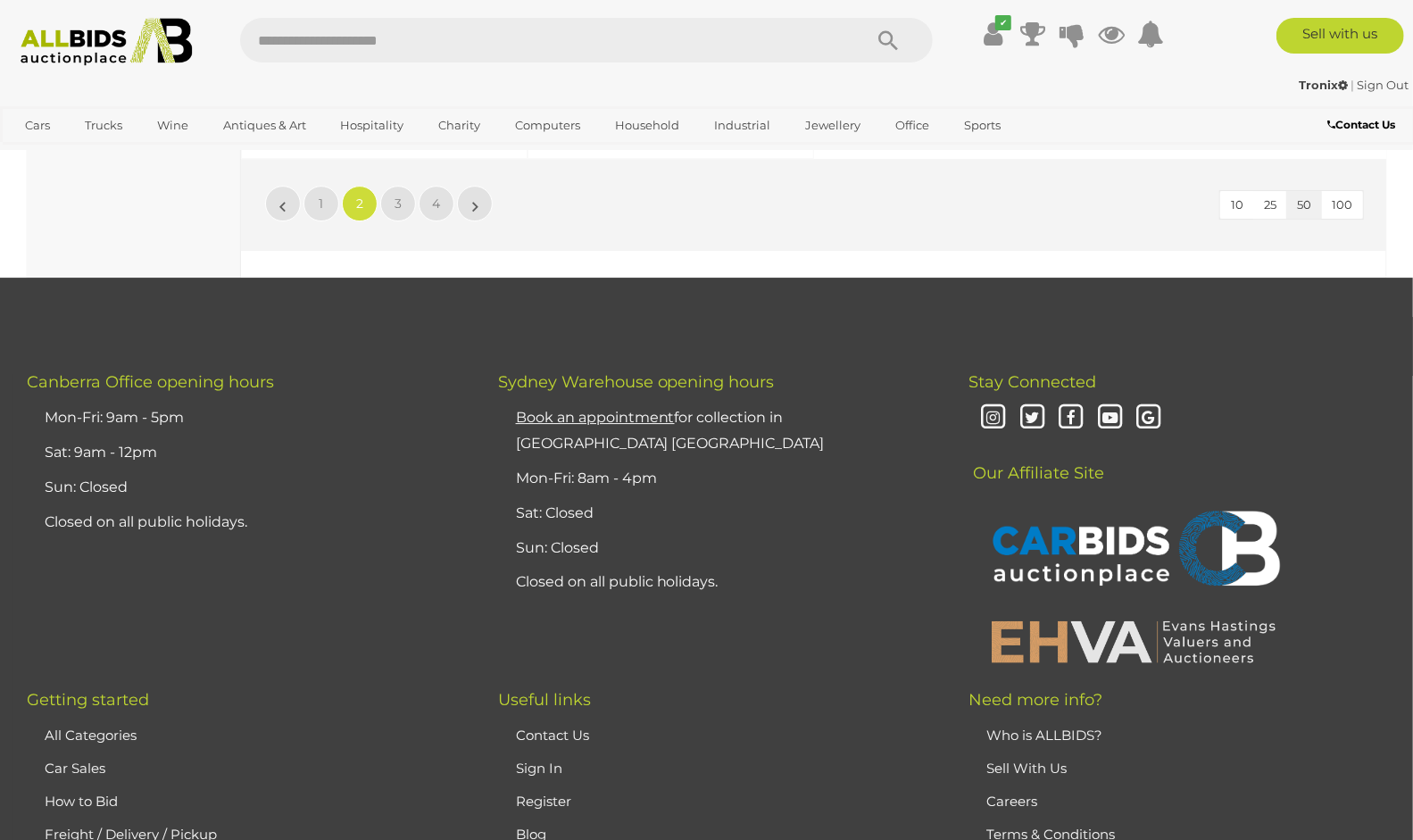
scroll to position [7769, 0]
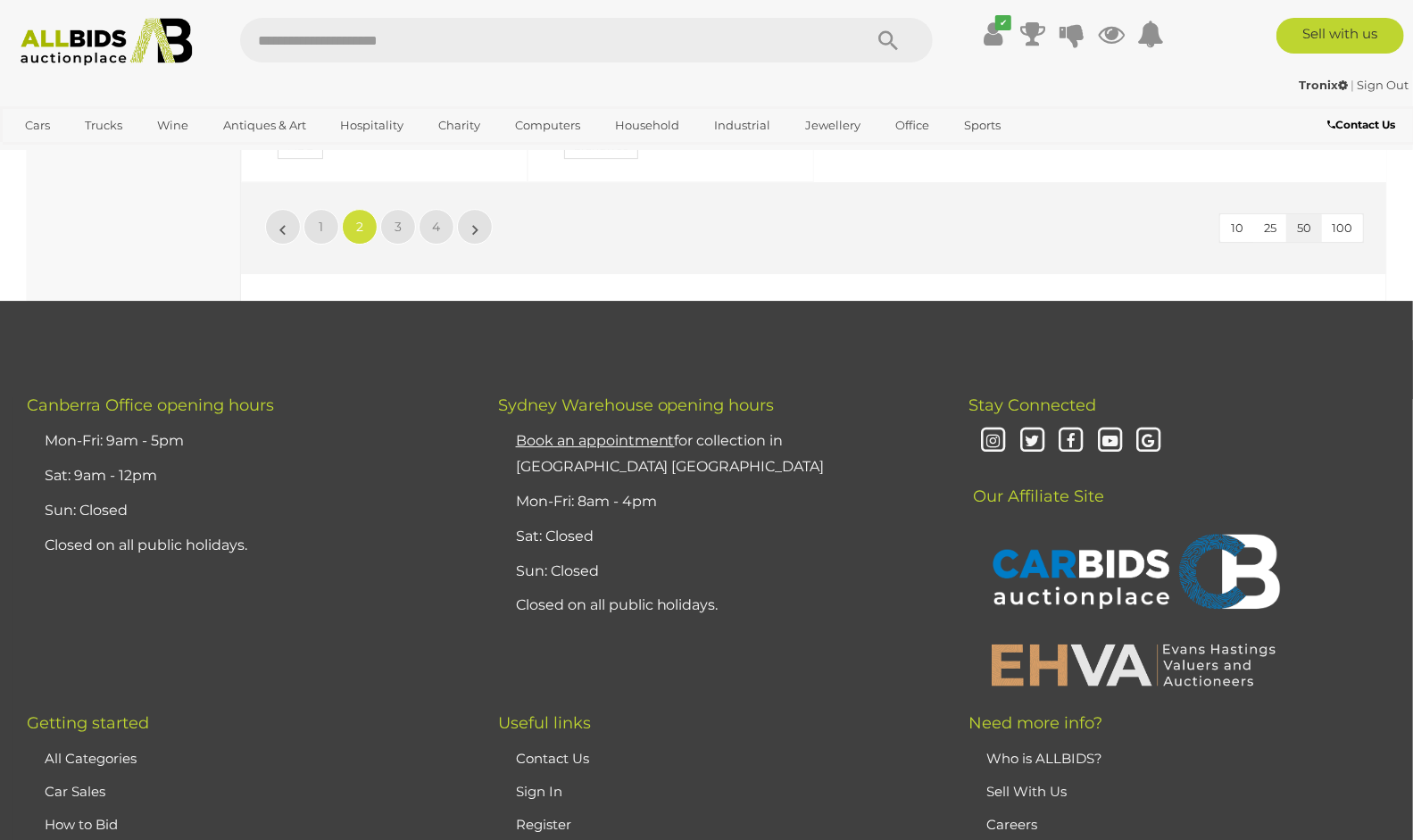
click at [1372, 396] on div "Stay Connected Our Affiliate Site" at bounding box center [1177, 545] width 471 height 299
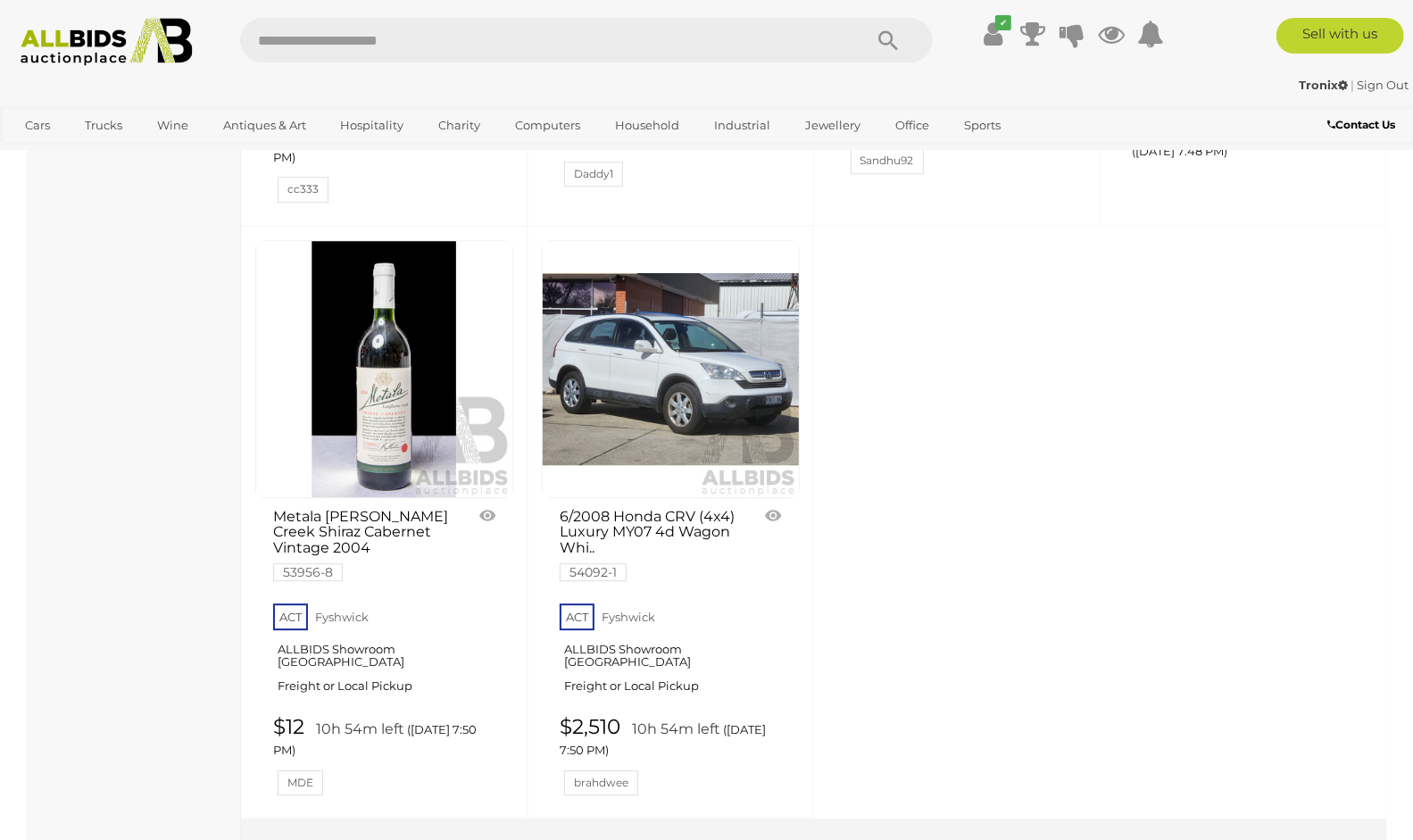
scroll to position [7173, 0]
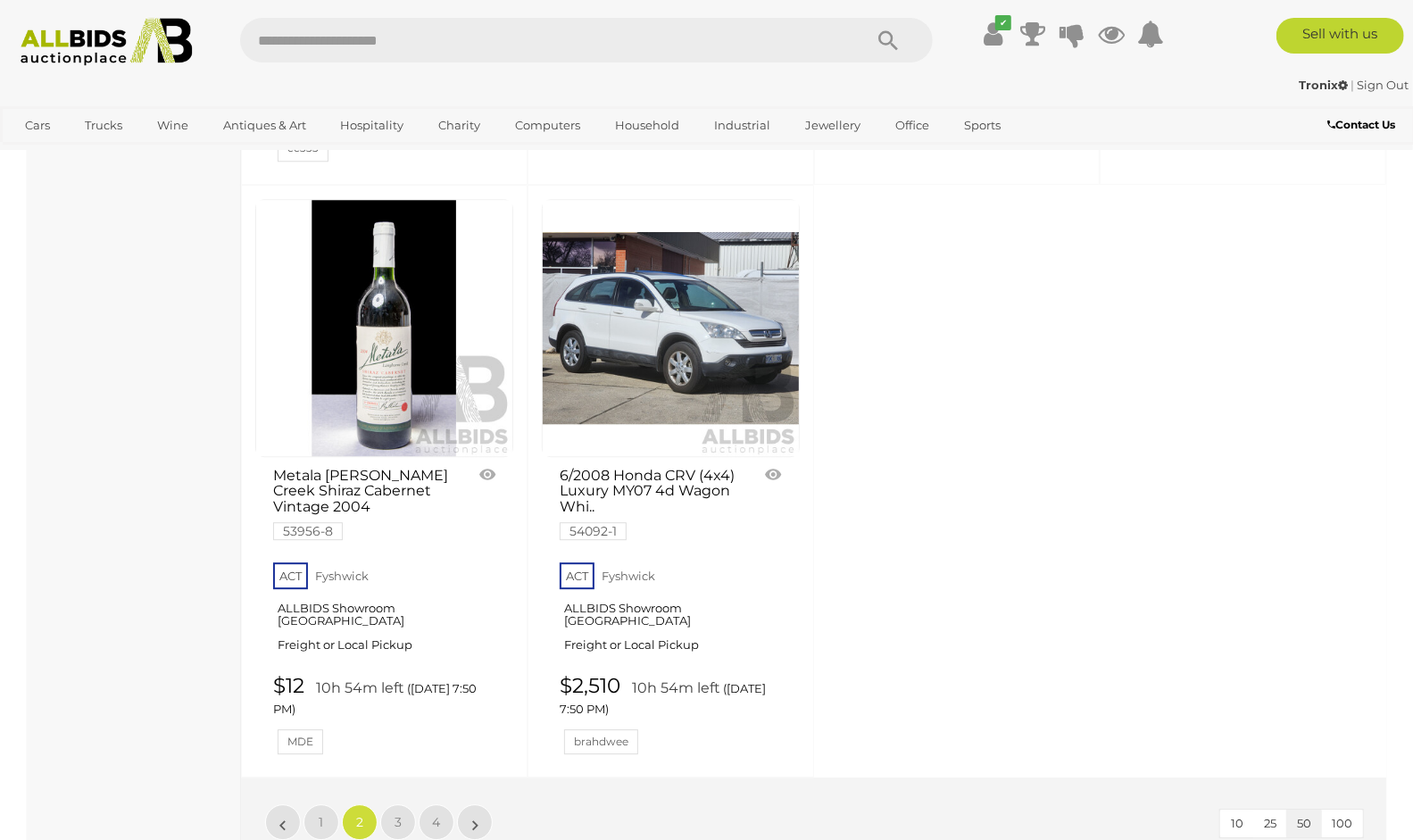
click at [687, 246] on img at bounding box center [671, 328] width 256 height 256
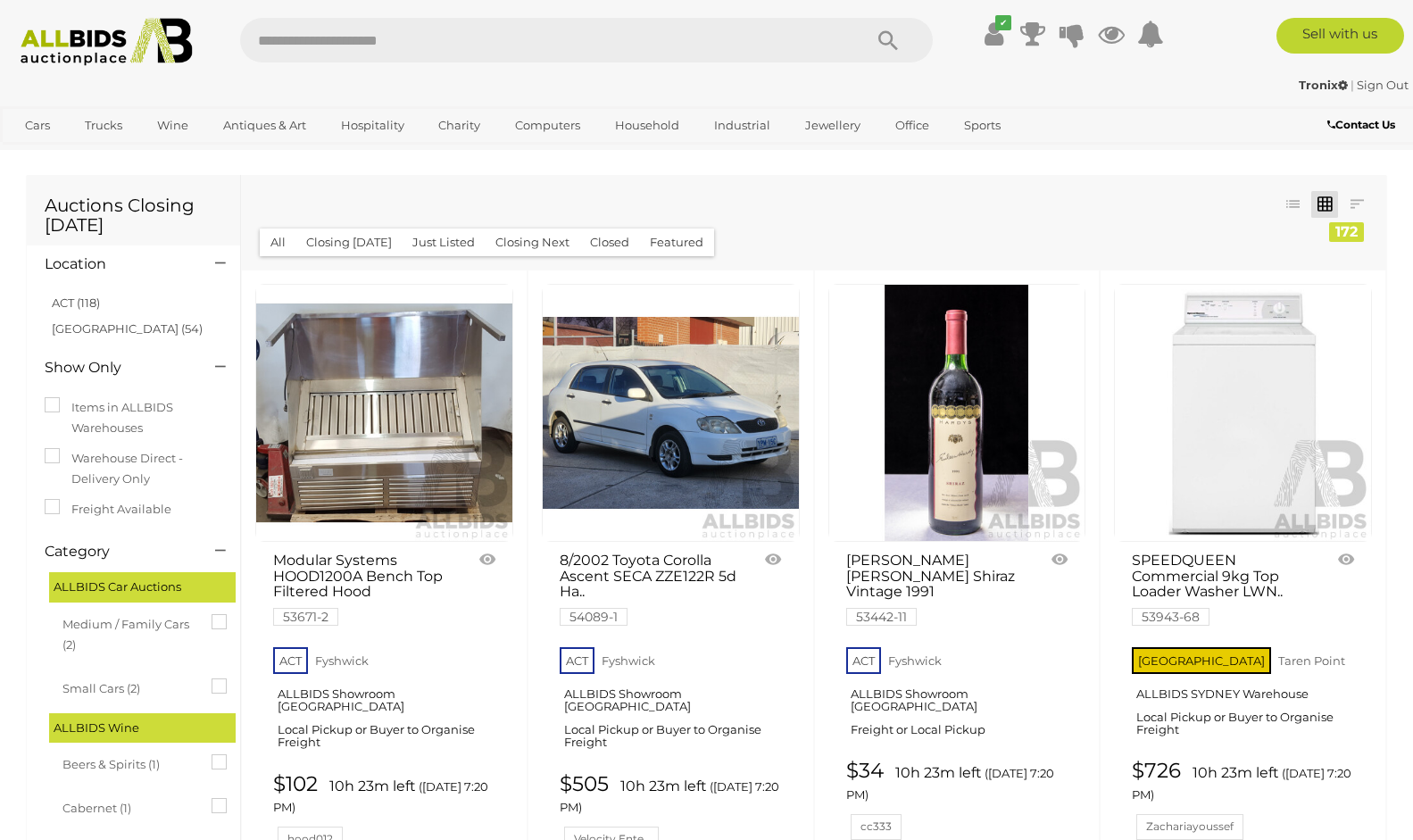
scroll to position [7173, 0]
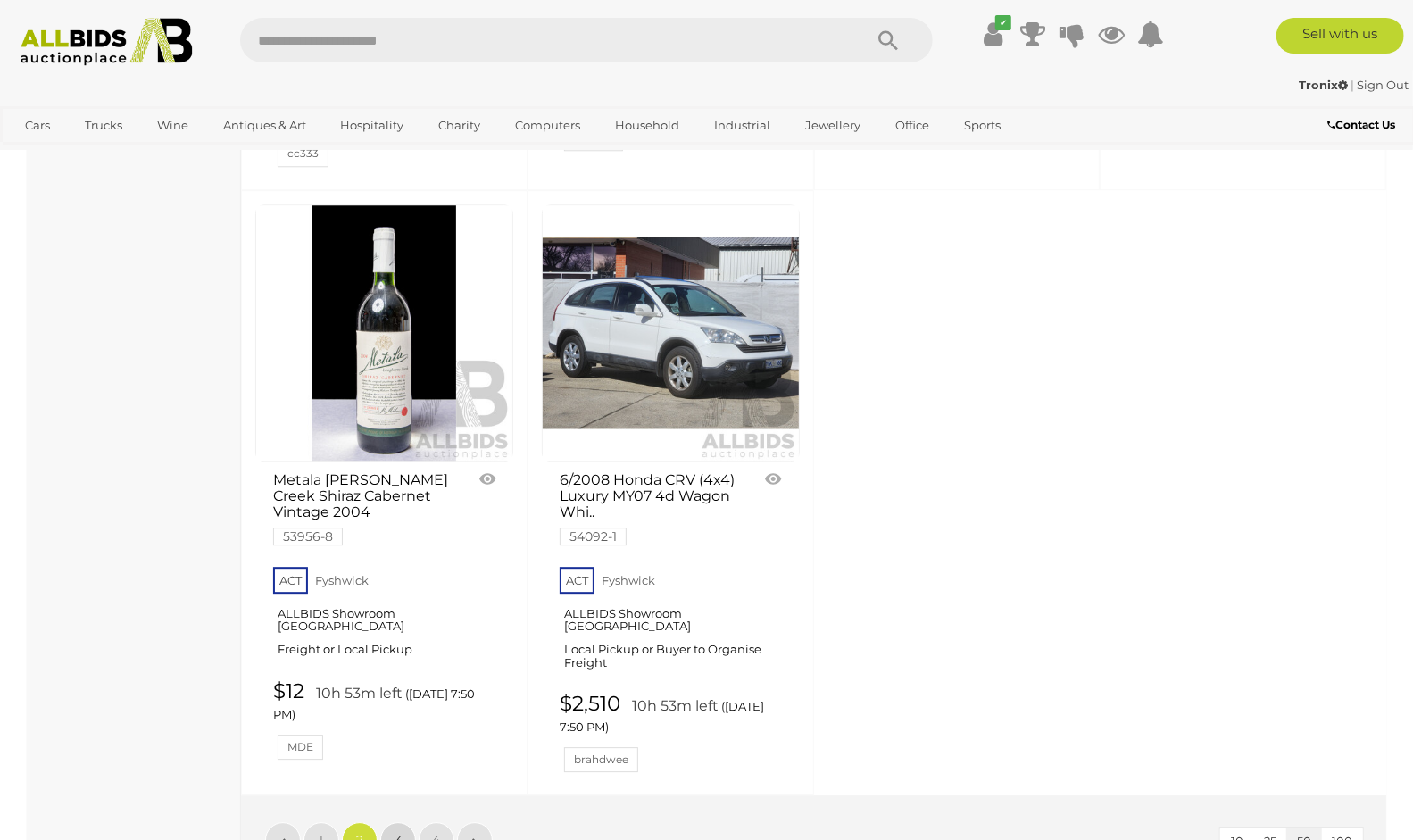
click at [399, 832] on span "3" at bounding box center [398, 840] width 7 height 16
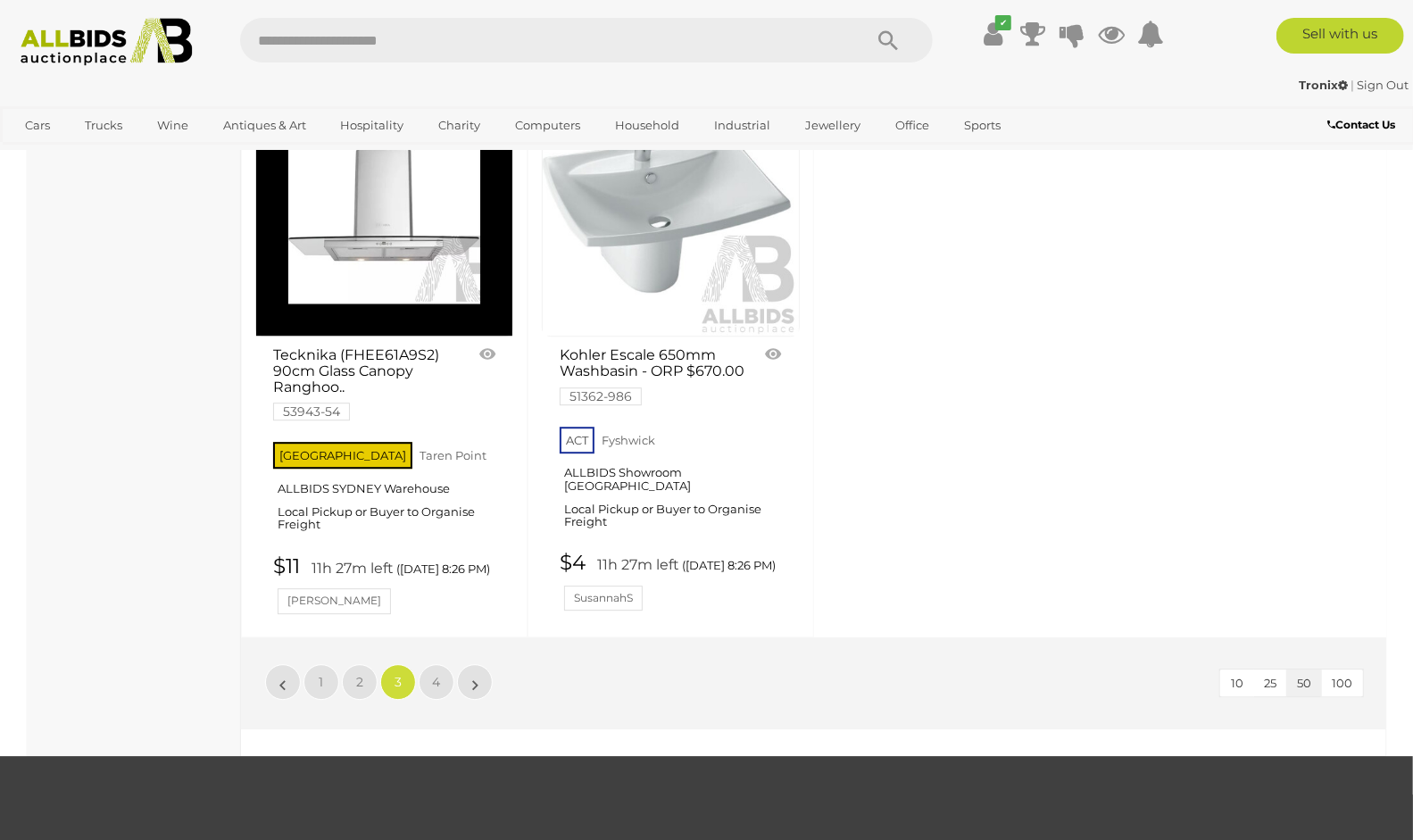
scroll to position [7232, 0]
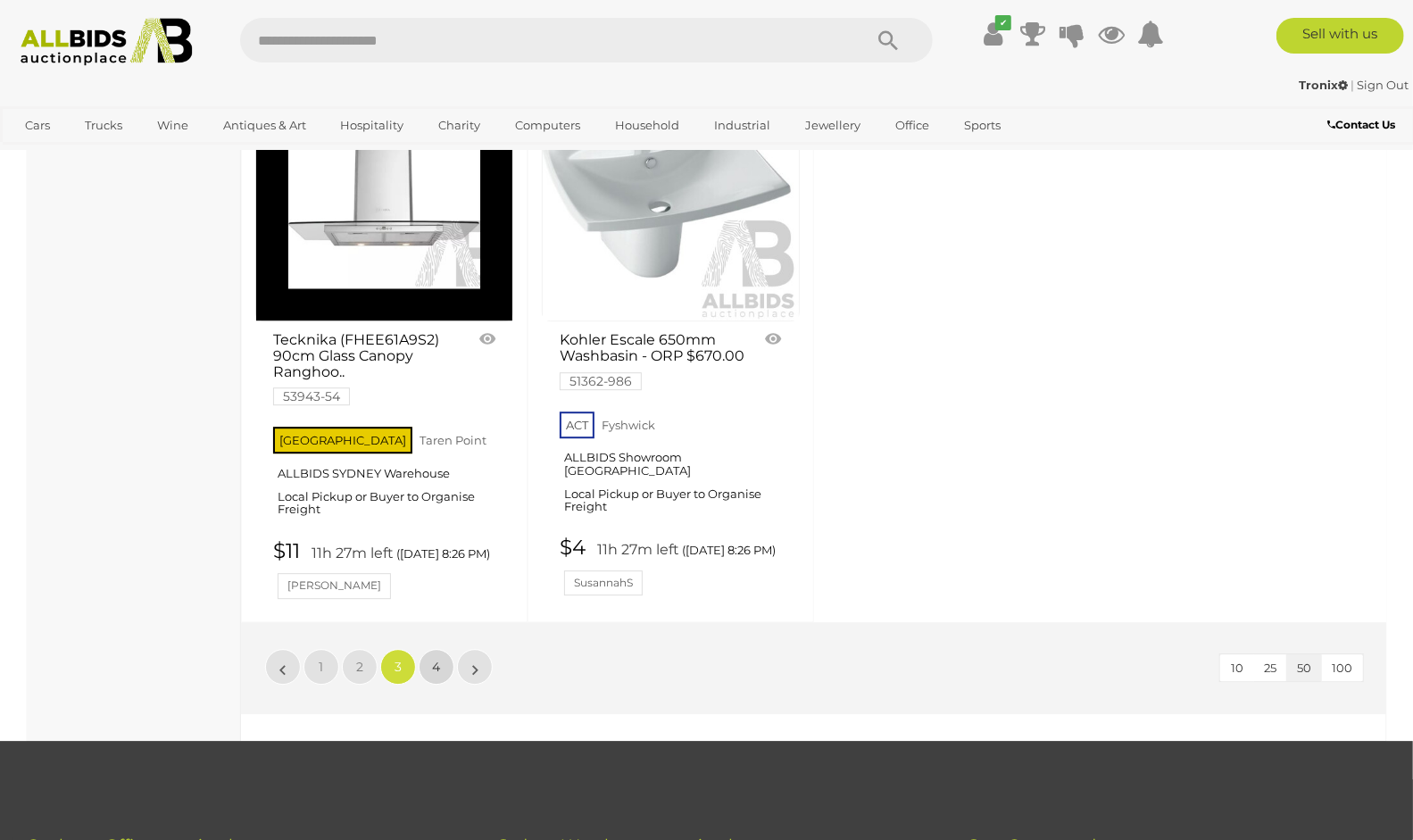
click at [428, 649] on link "4" at bounding box center [436, 667] width 35 height 35
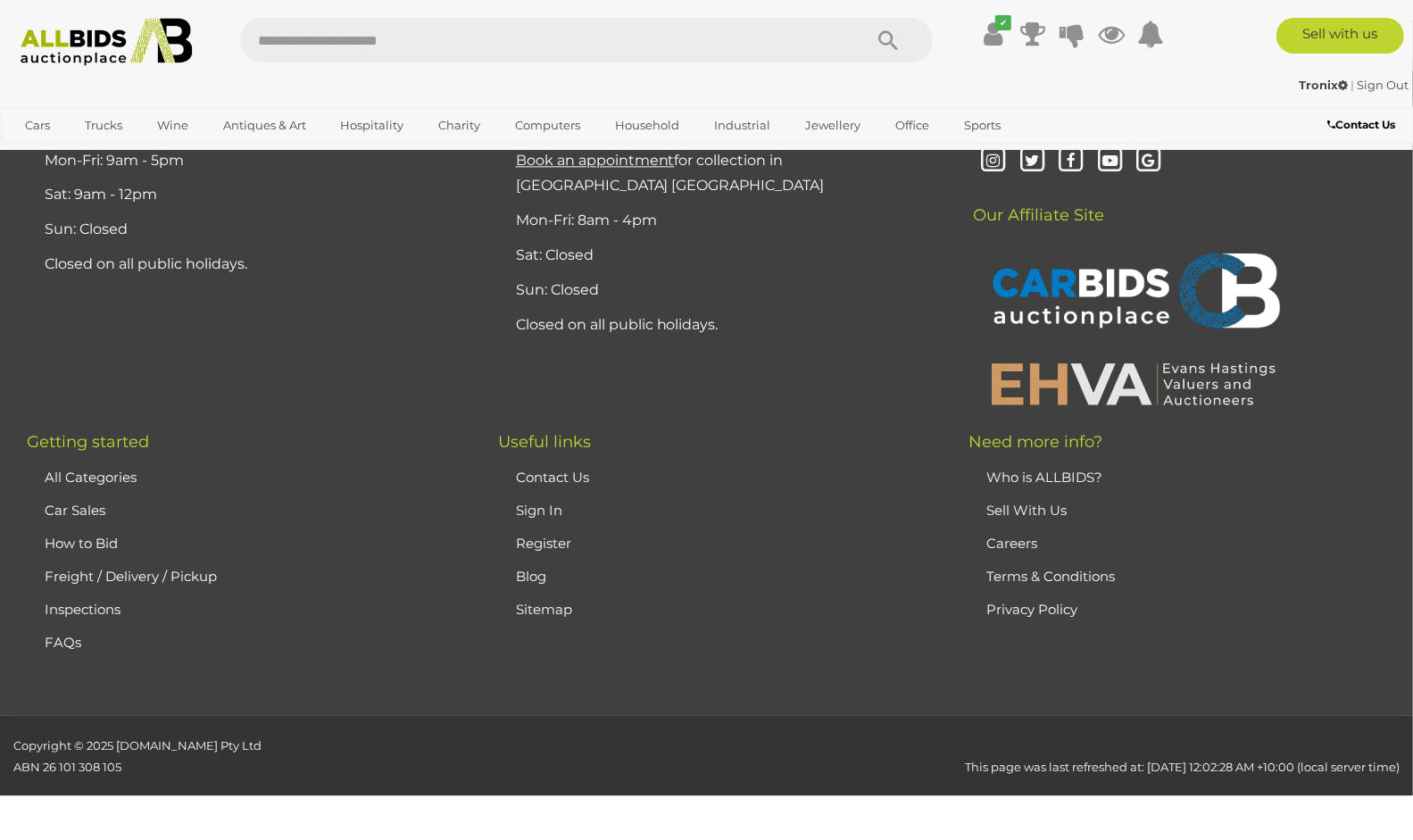
scroll to position [91, 0]
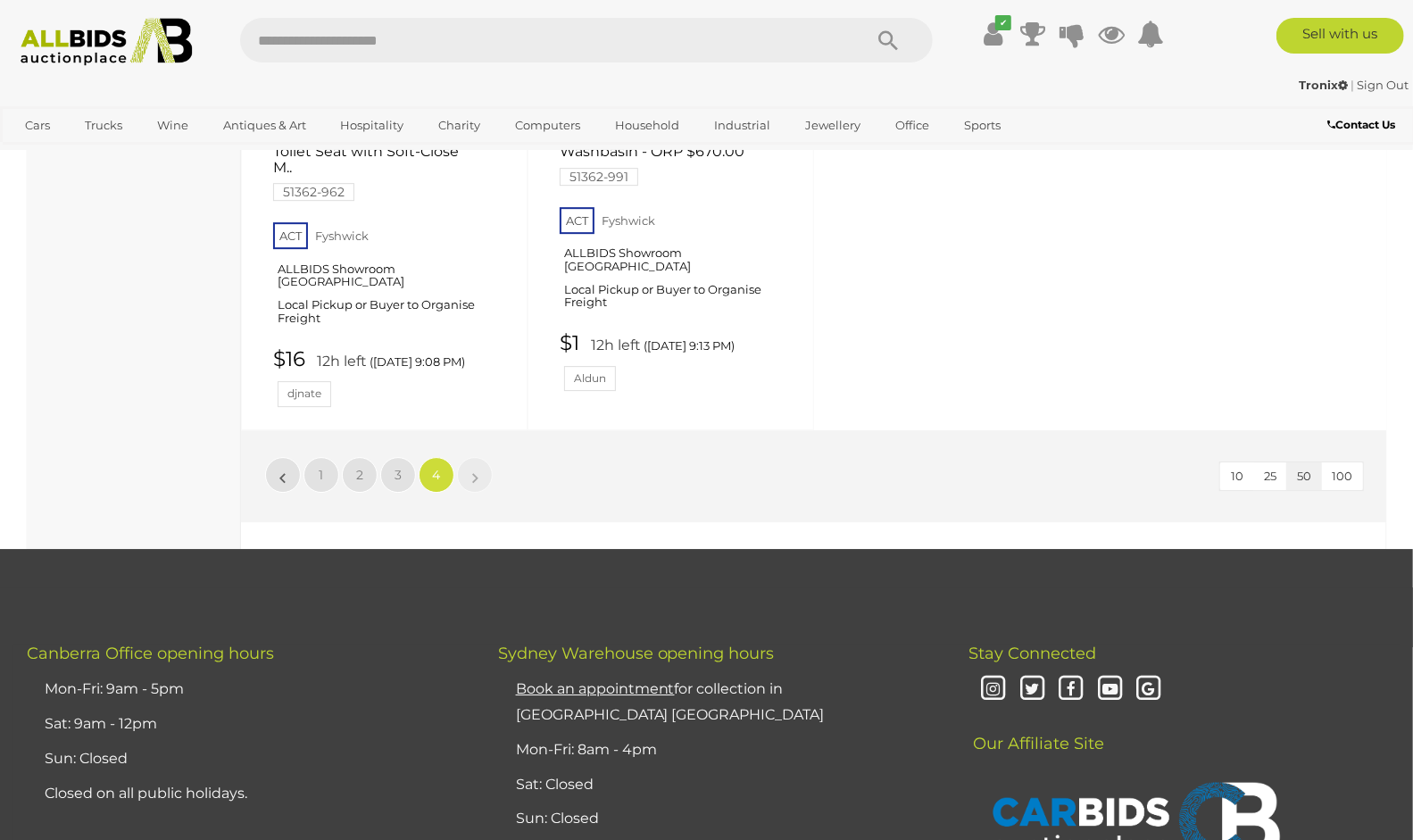
scroll to position [3364, 0]
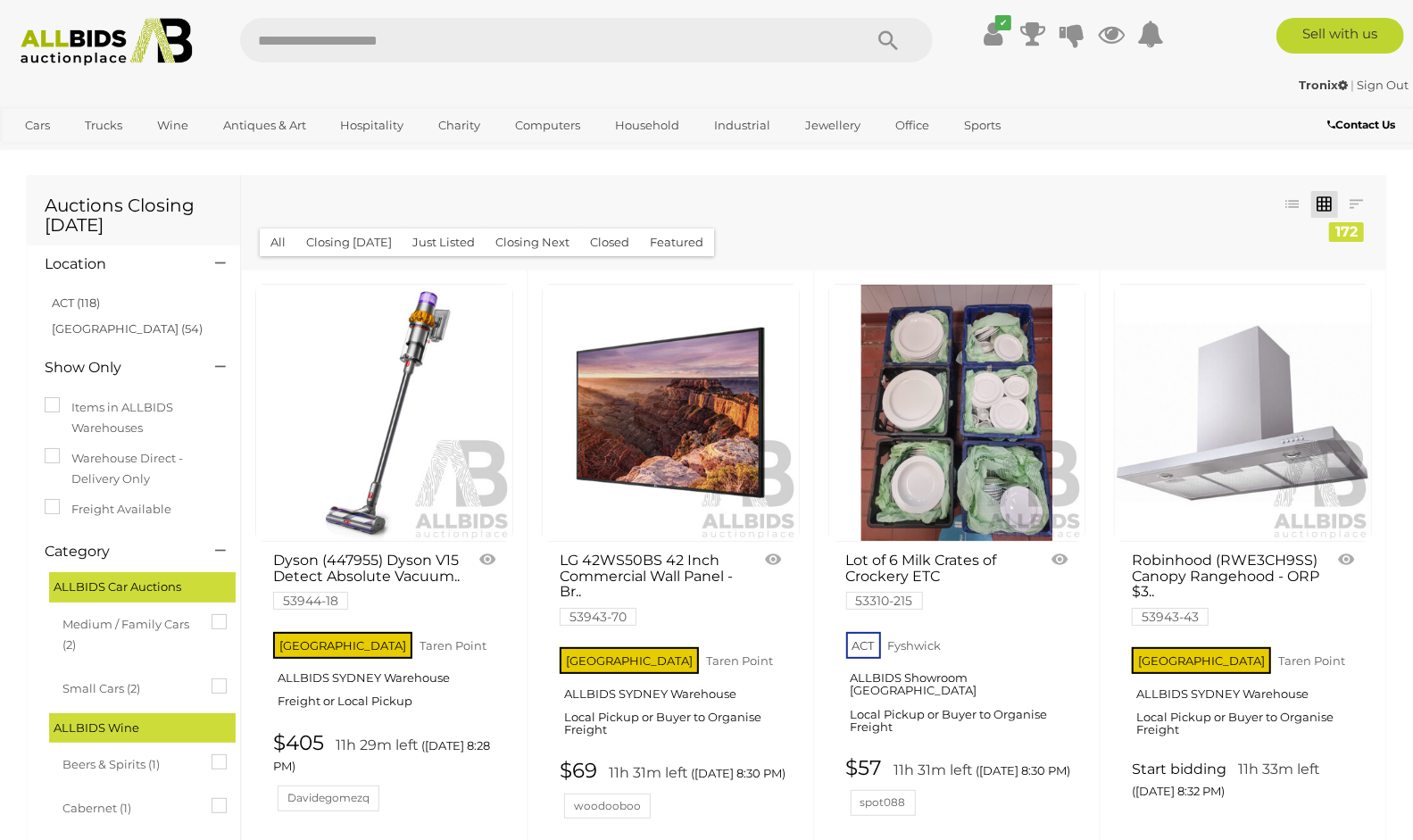
scroll to position [91, 0]
click at [96, 44] on img at bounding box center [106, 42] width 192 height 48
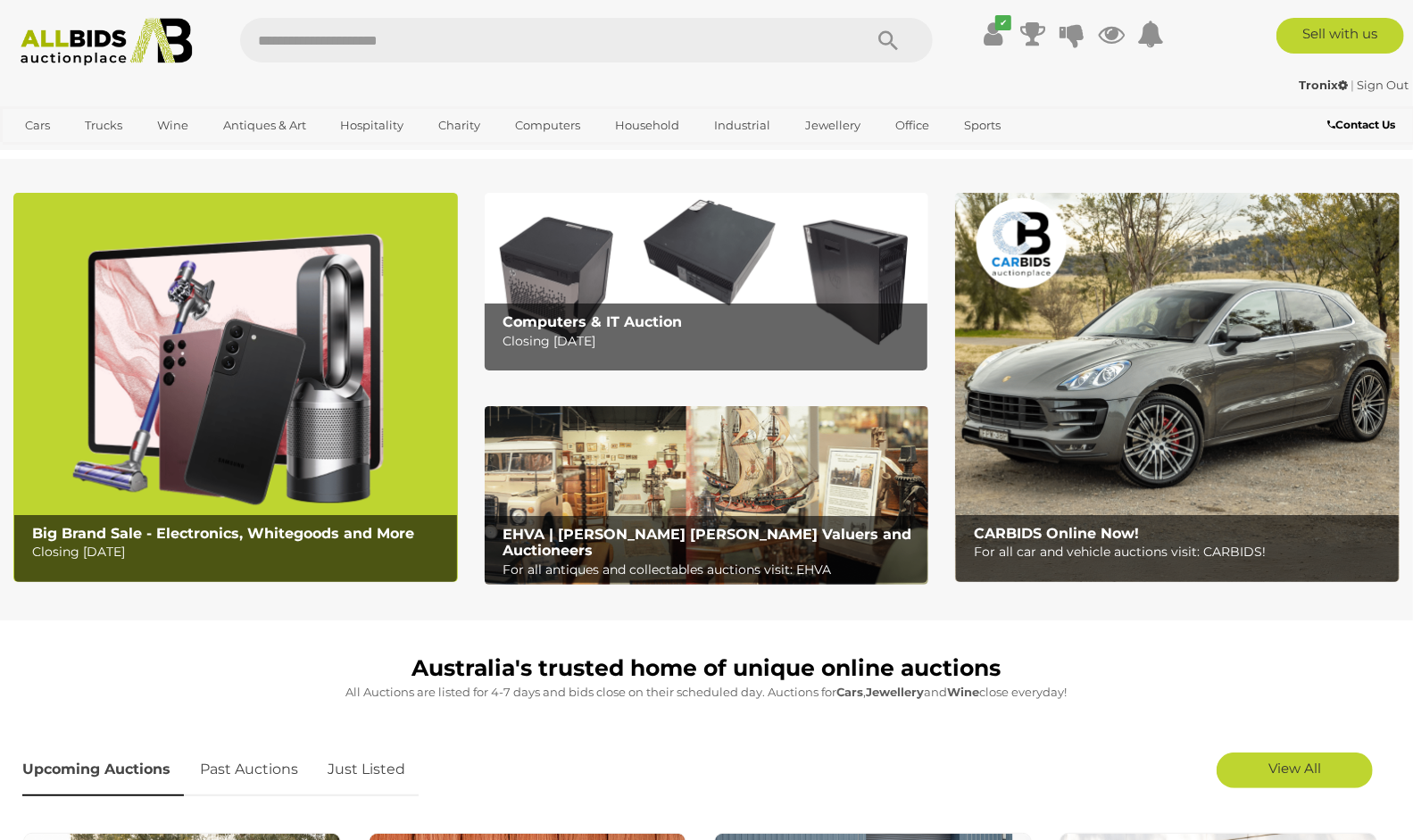
click at [732, 294] on img at bounding box center [707, 282] width 445 height 178
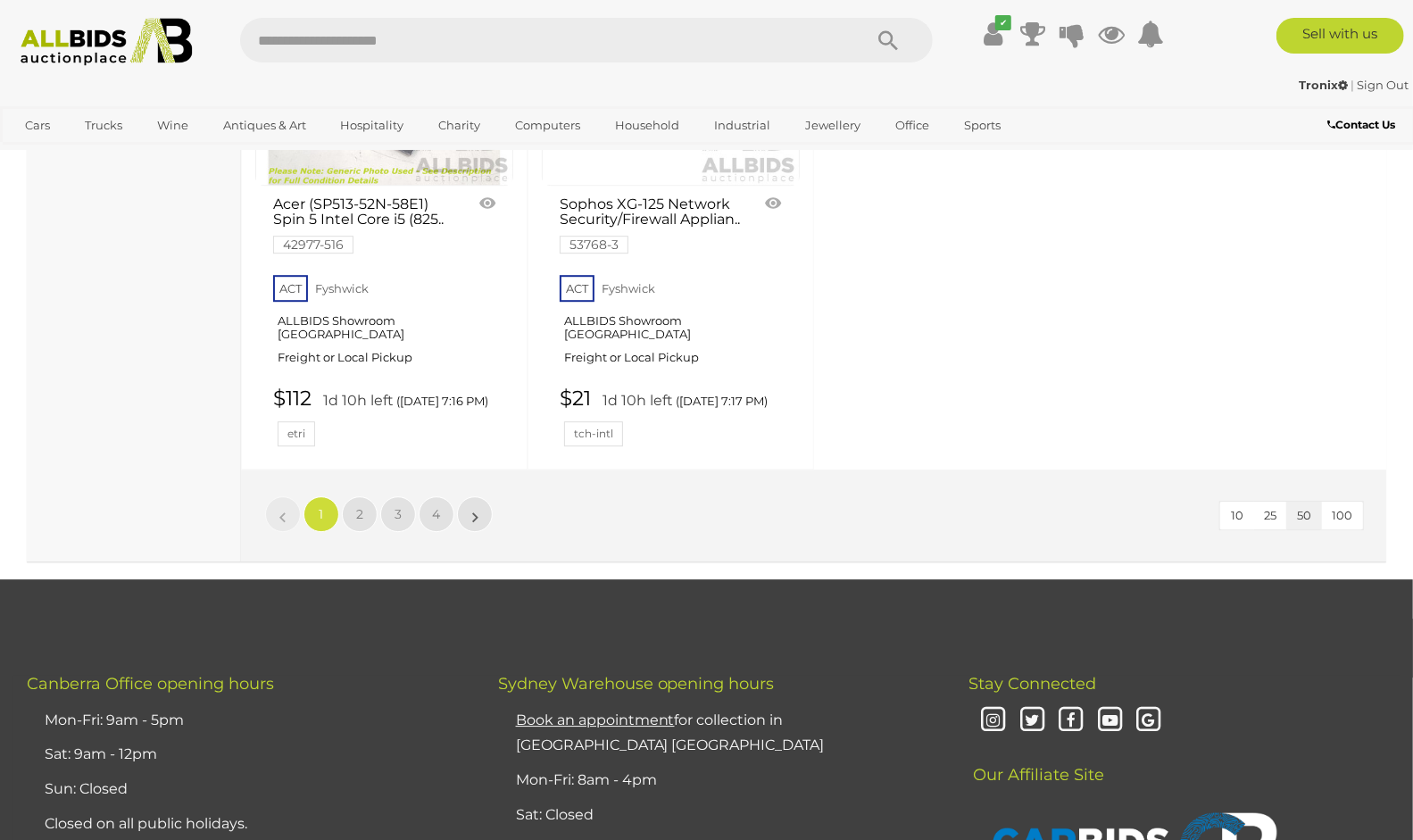
scroll to position [7438, 0]
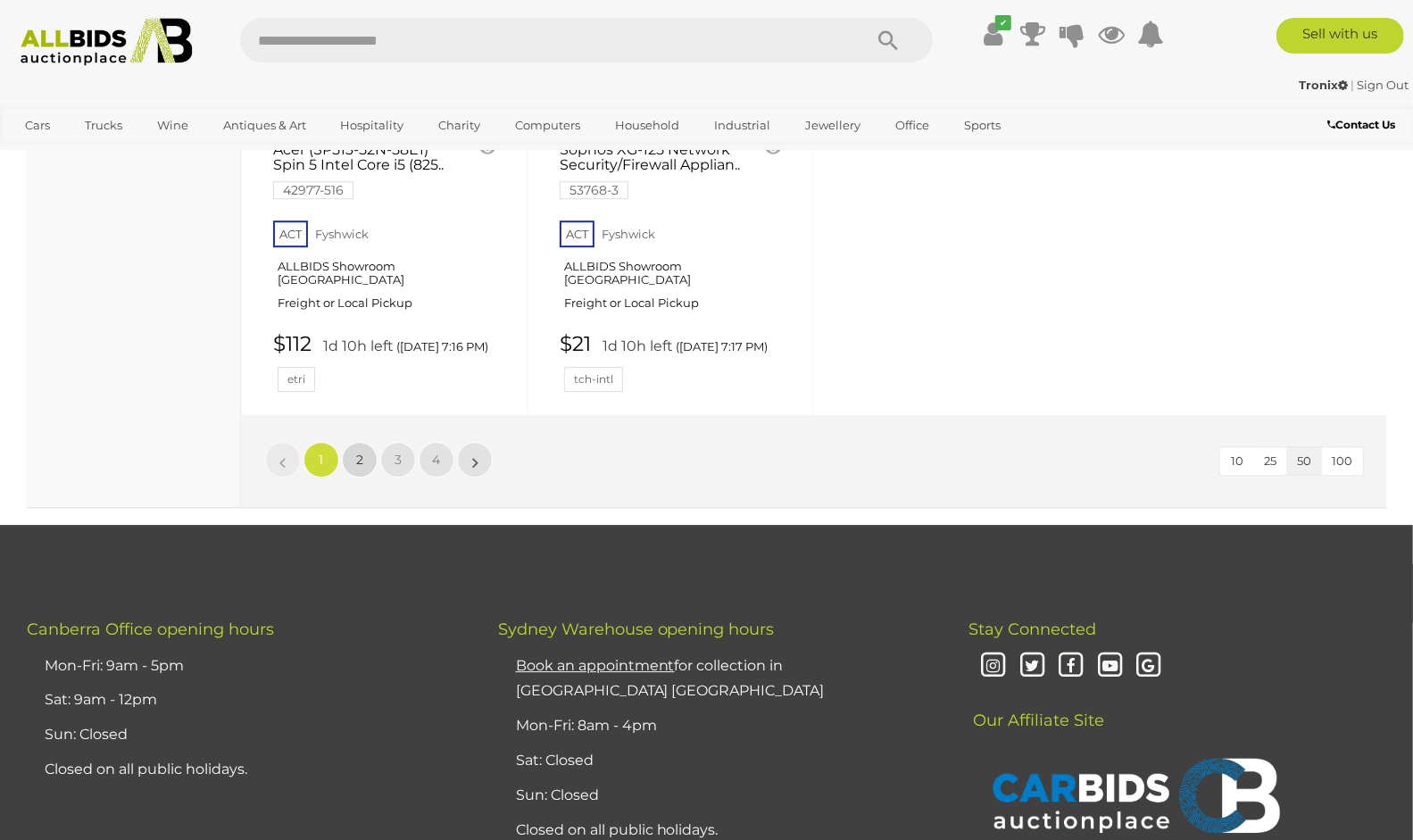
click at [371, 478] on link "2" at bounding box center [359, 460] width 35 height 35
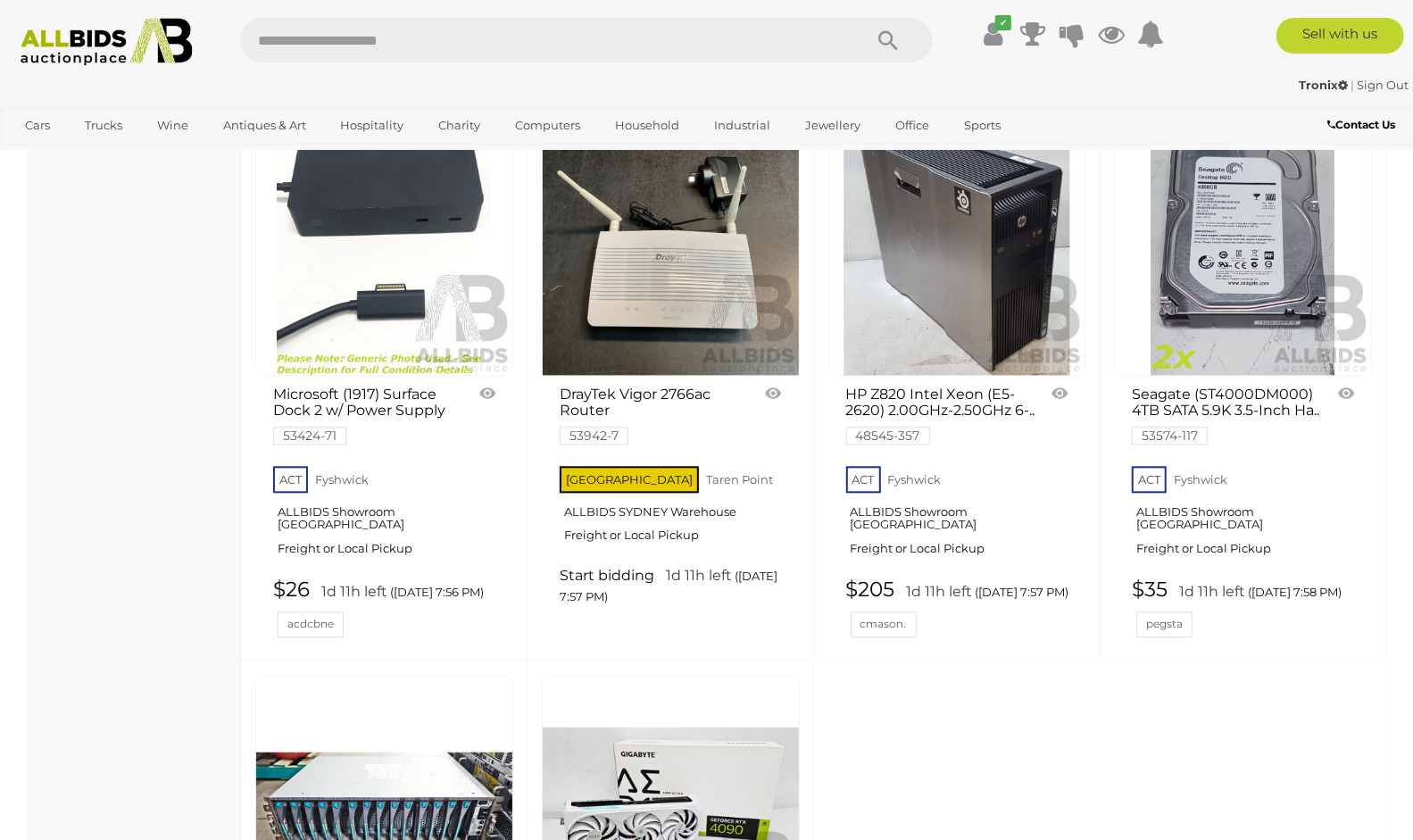
scroll to position [6626, 0]
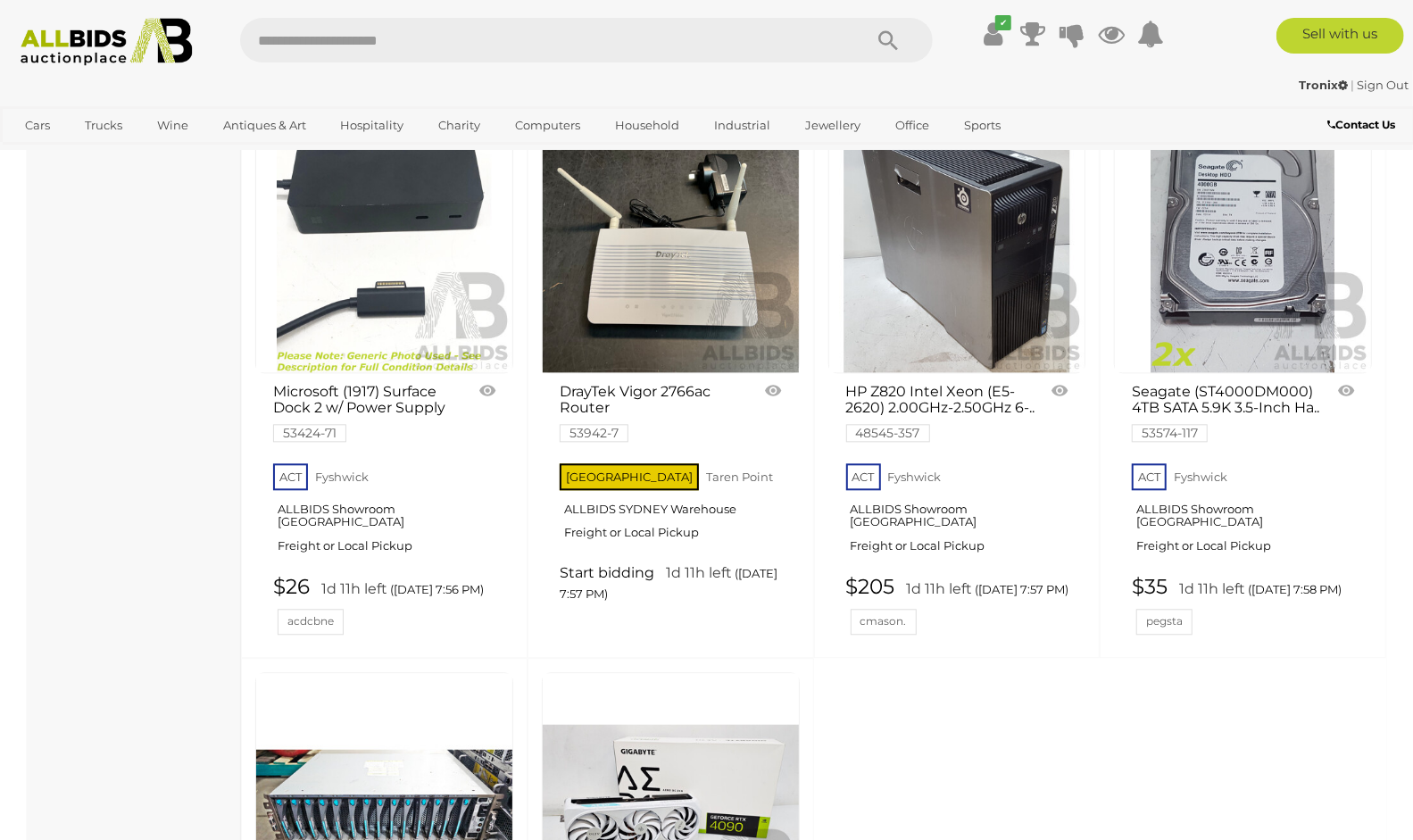
click at [892, 413] on div "HP Z820 Intel Xeon (E5-2620) 2.00GHz-2.50GHz 6-.. 48545-357" at bounding box center [936, 410] width 207 height 66
click at [997, 299] on link at bounding box center [957, 245] width 258 height 258
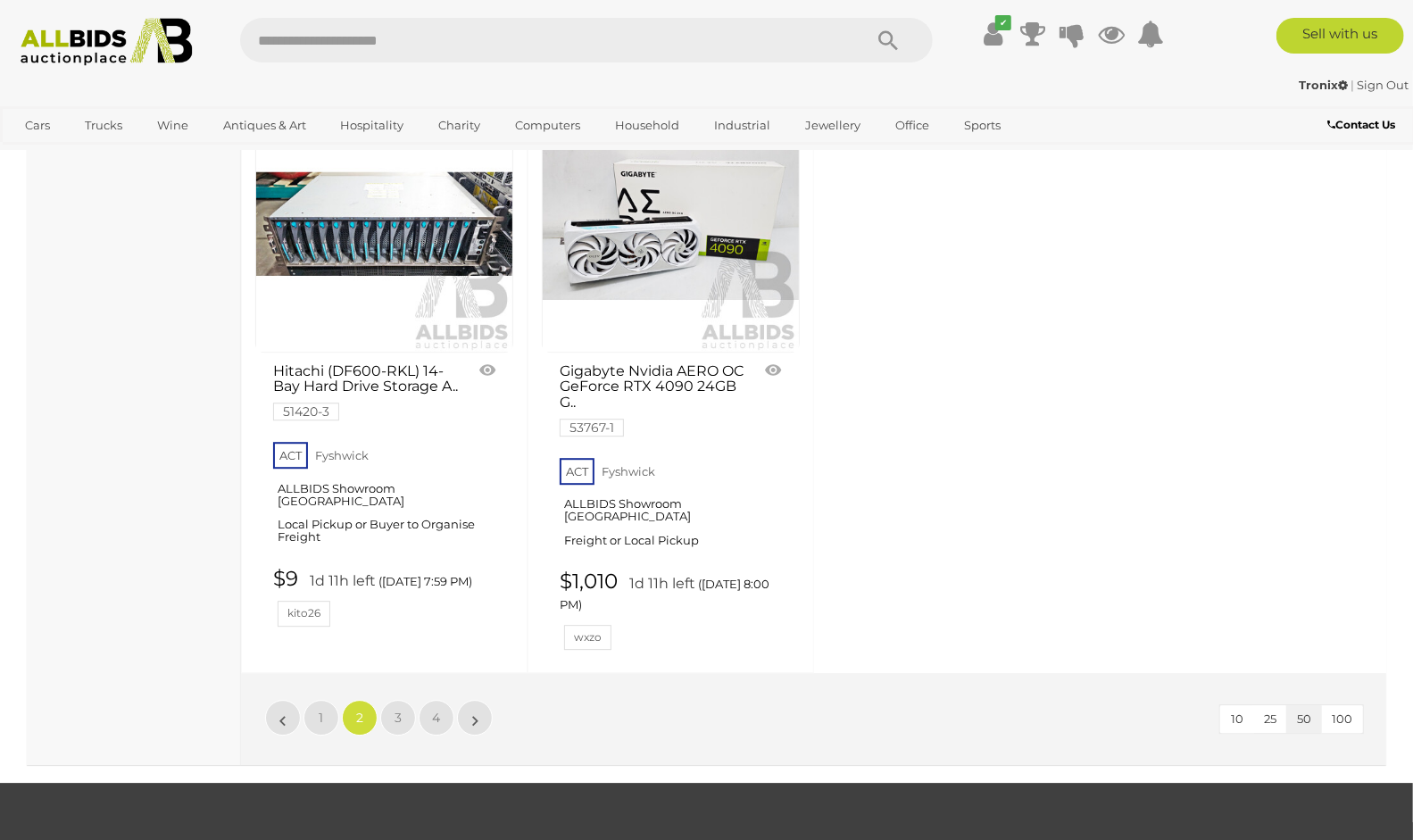
scroll to position [7263, 0]
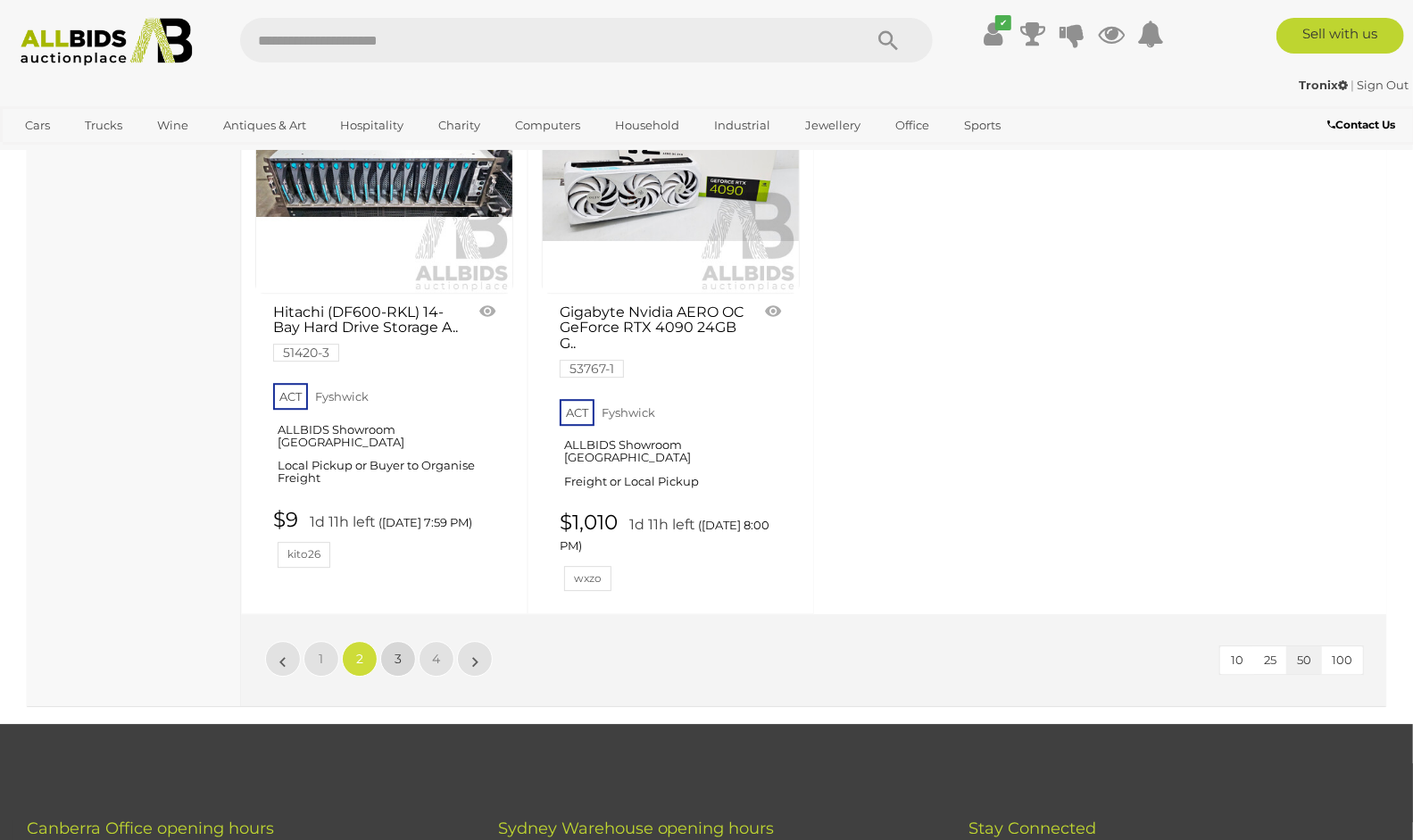
click at [405, 677] on link "3" at bounding box center [398, 658] width 35 height 35
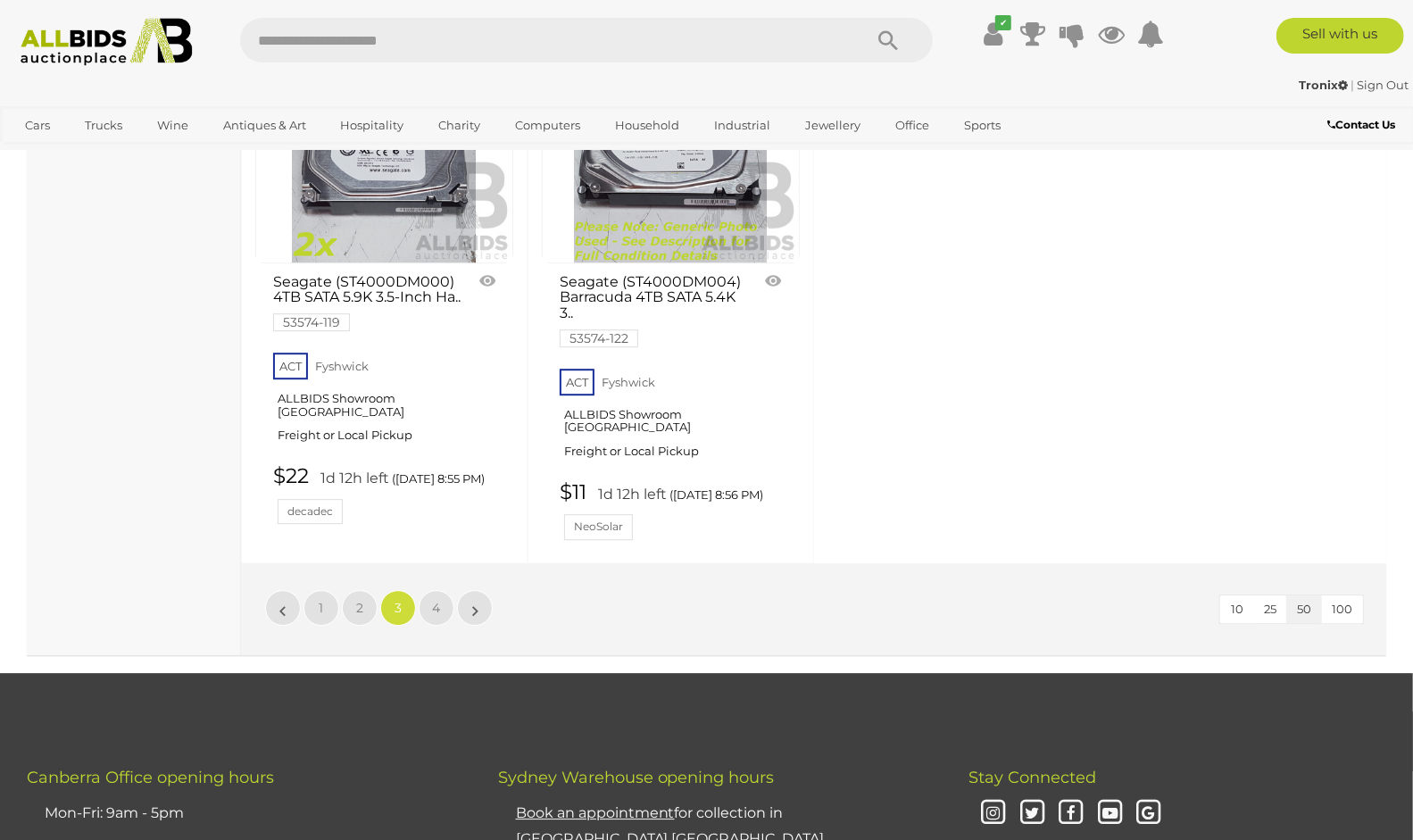
scroll to position [7321, 0]
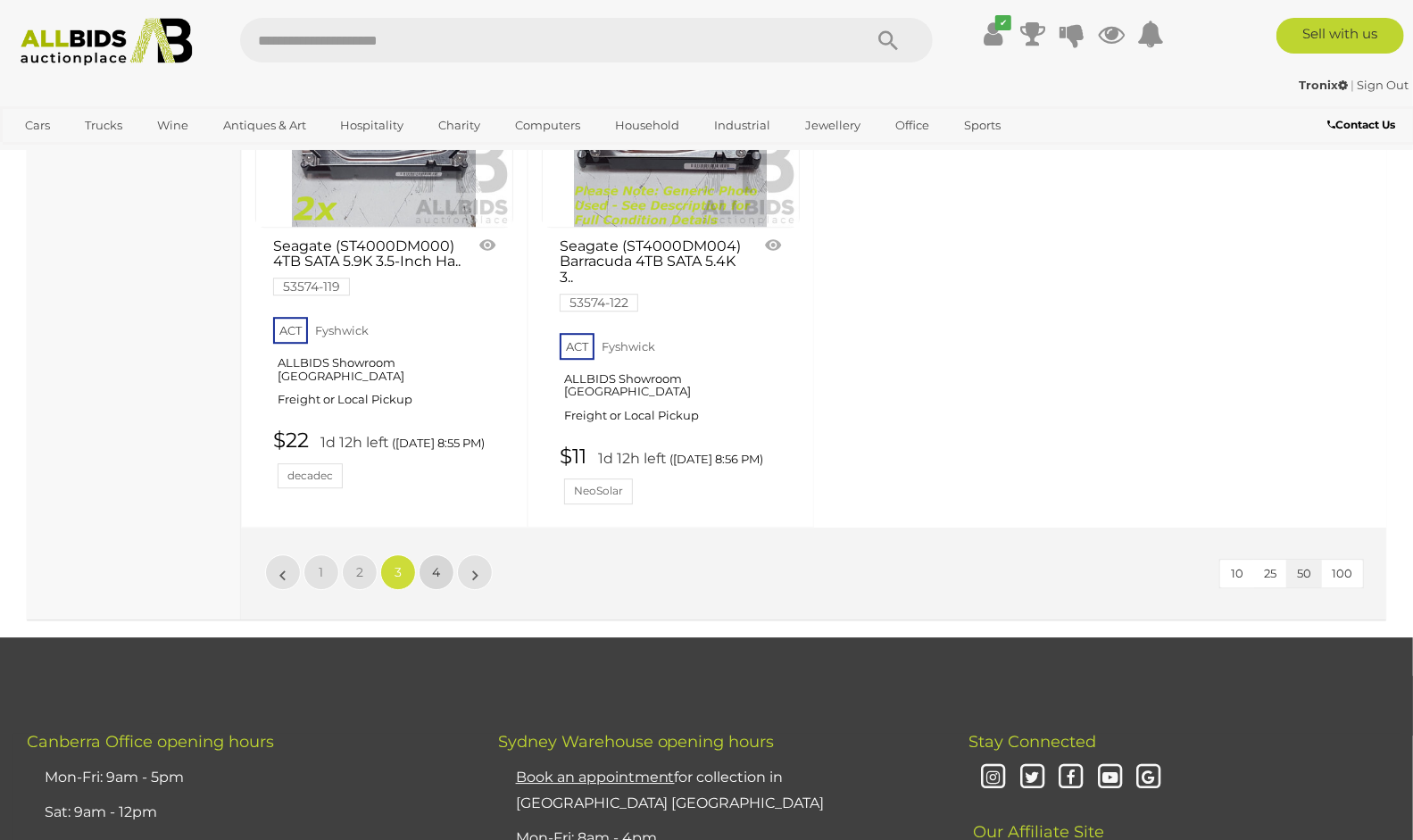
click at [445, 590] on link "4" at bounding box center [436, 571] width 35 height 35
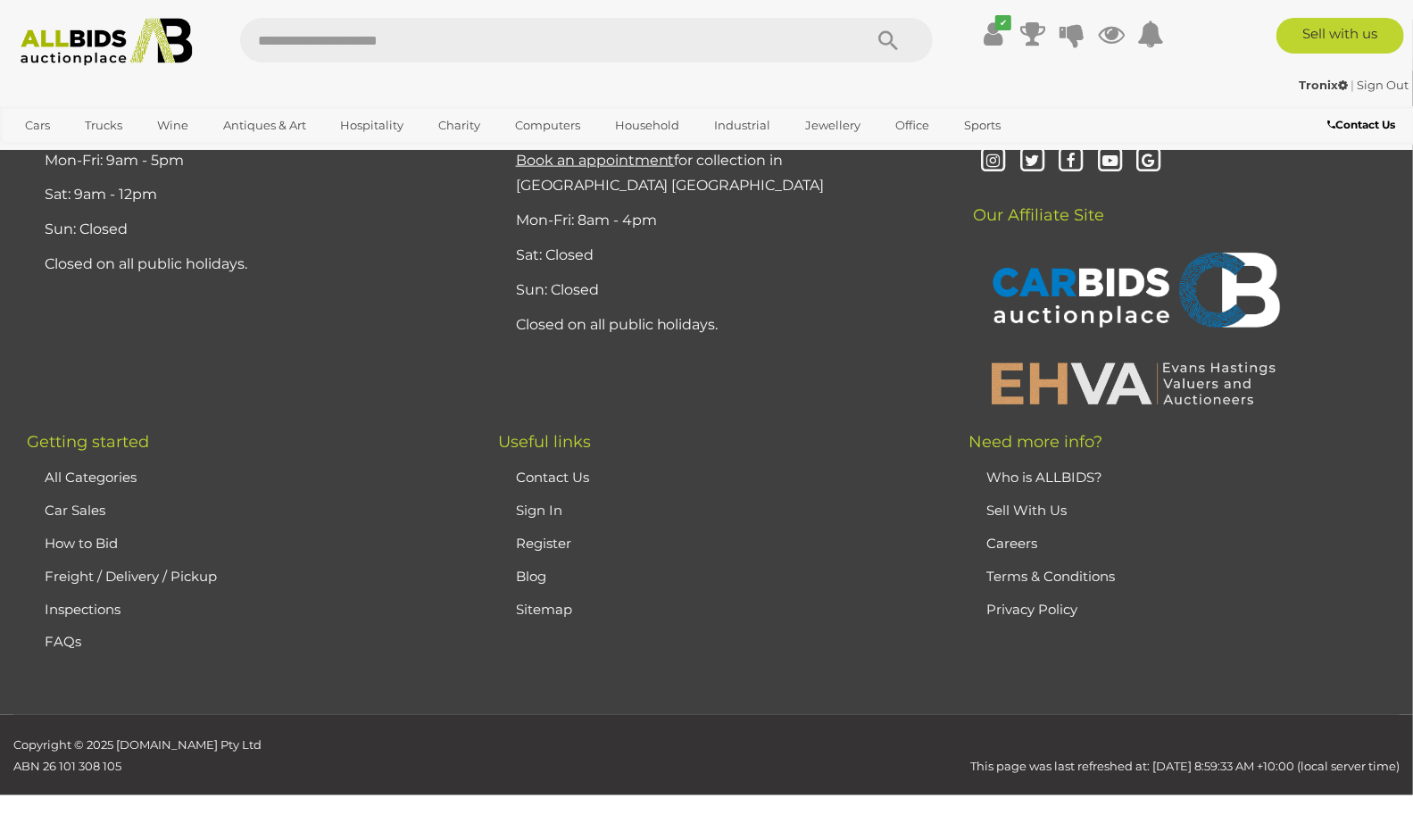
scroll to position [279, 0]
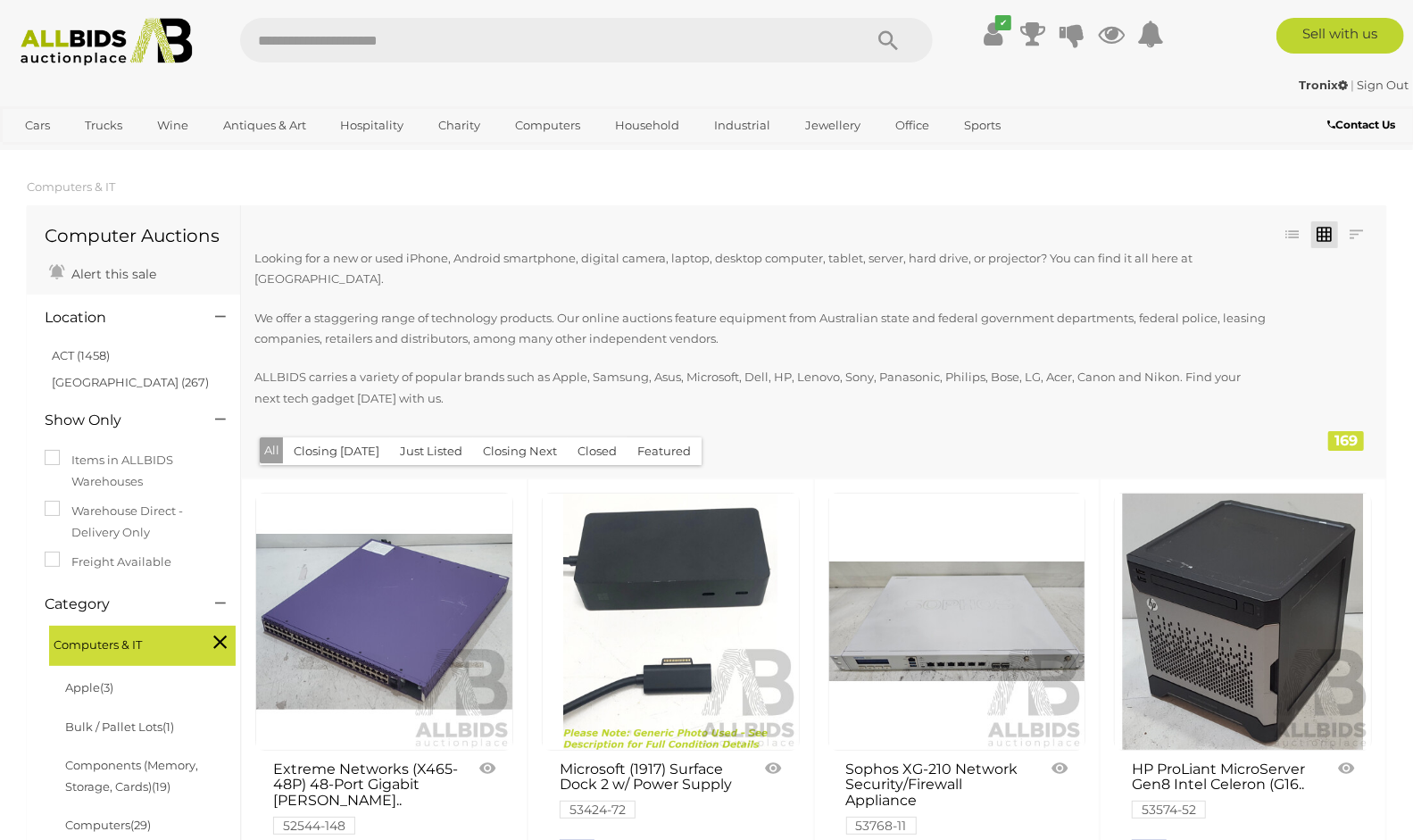
click at [63, 34] on img at bounding box center [106, 42] width 192 height 48
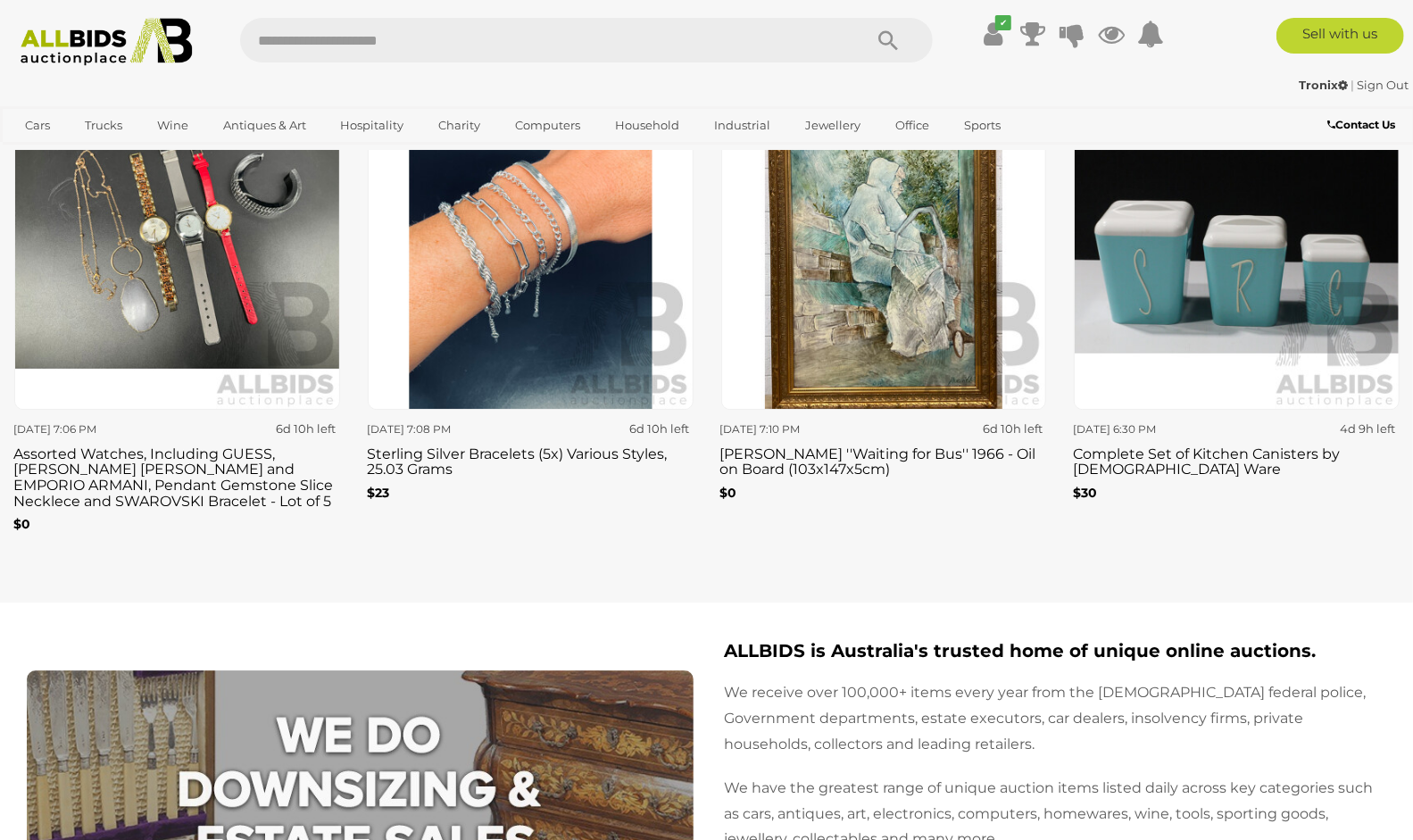
scroll to position [3074, 0]
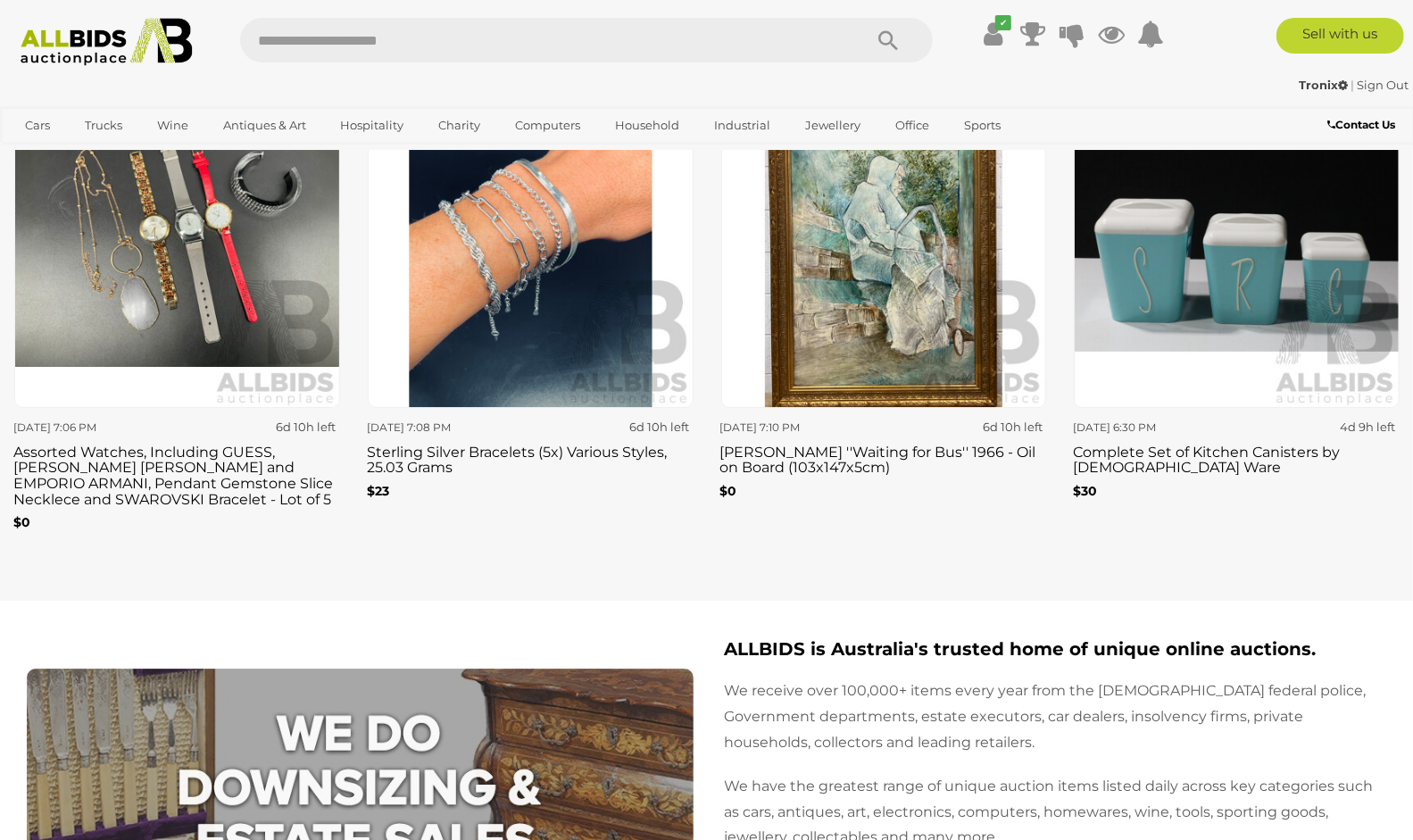
click at [185, 306] on img at bounding box center [177, 245] width 326 height 326
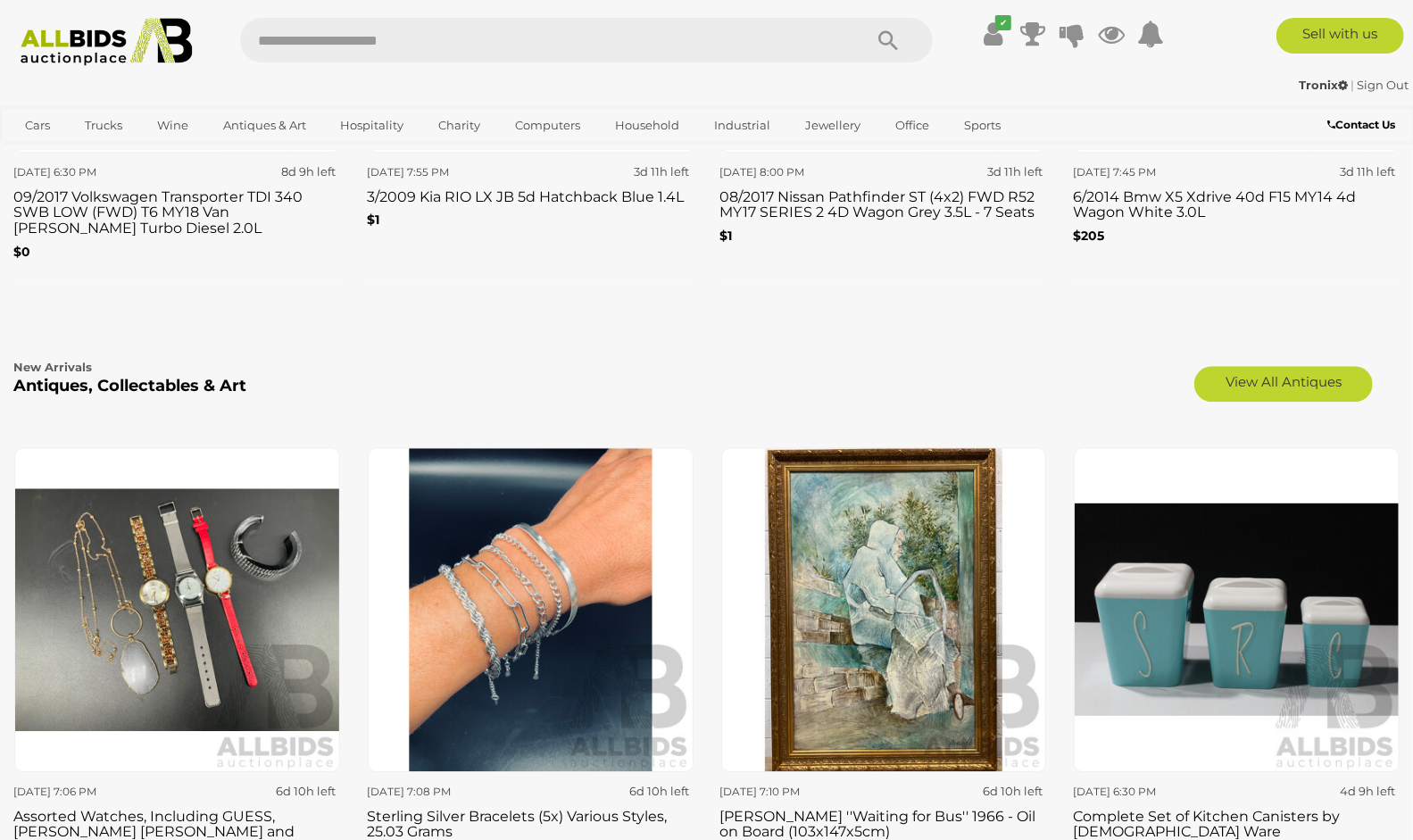
scroll to position [2678, 0]
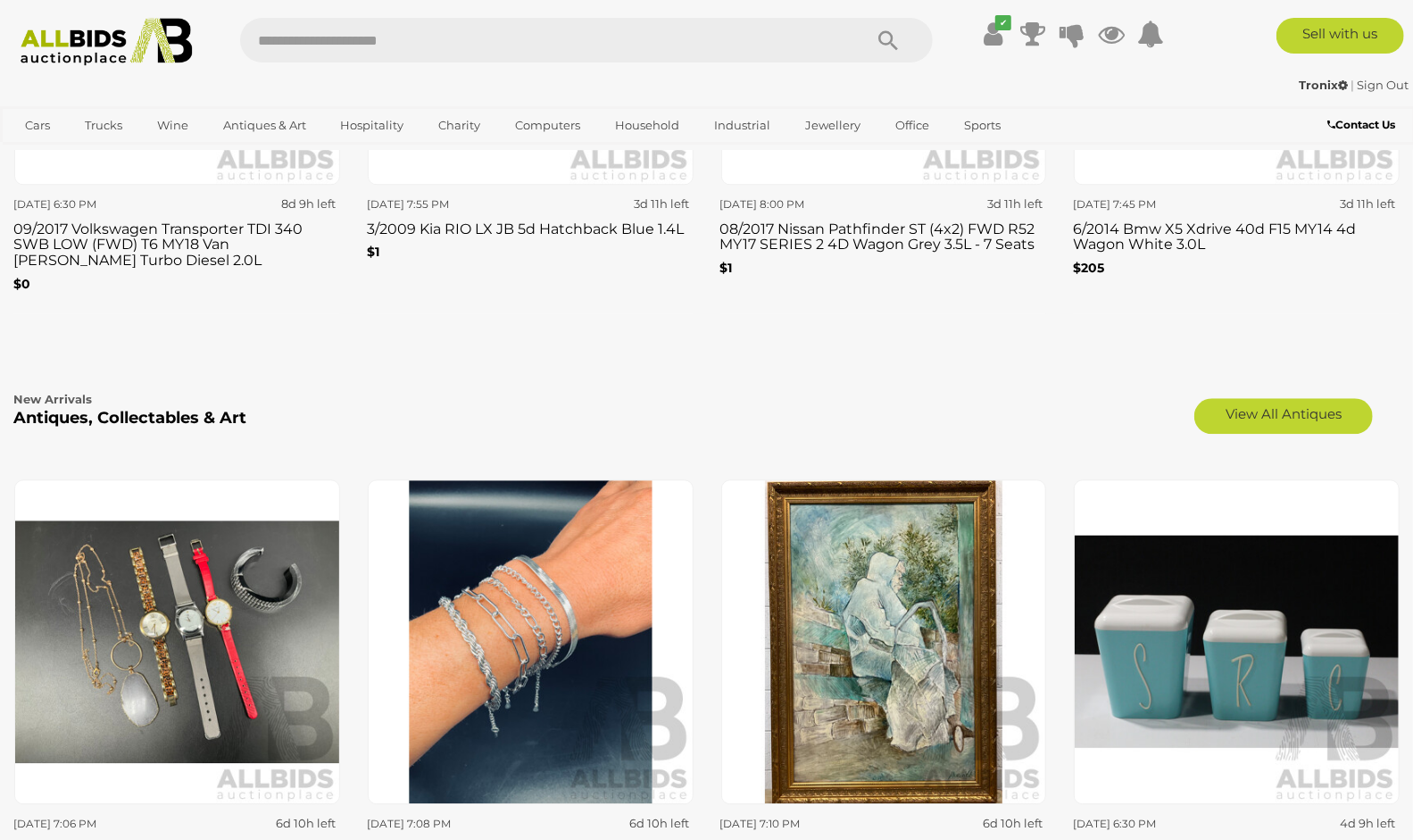
click at [1236, 643] on img at bounding box center [1237, 642] width 326 height 326
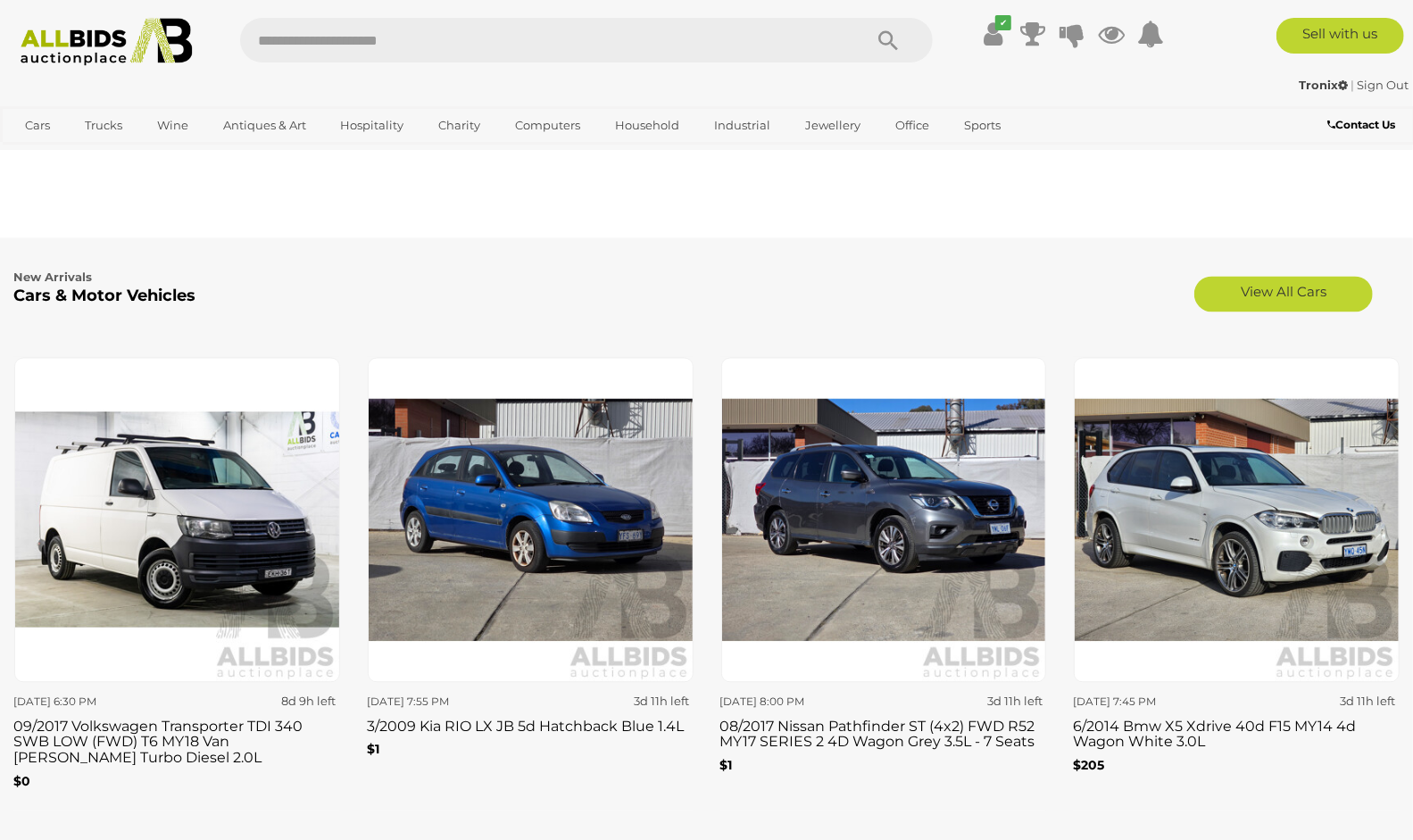
scroll to position [2181, 0]
click at [179, 529] on img at bounding box center [177, 519] width 326 height 326
